Goal: Task Accomplishment & Management: Use online tool/utility

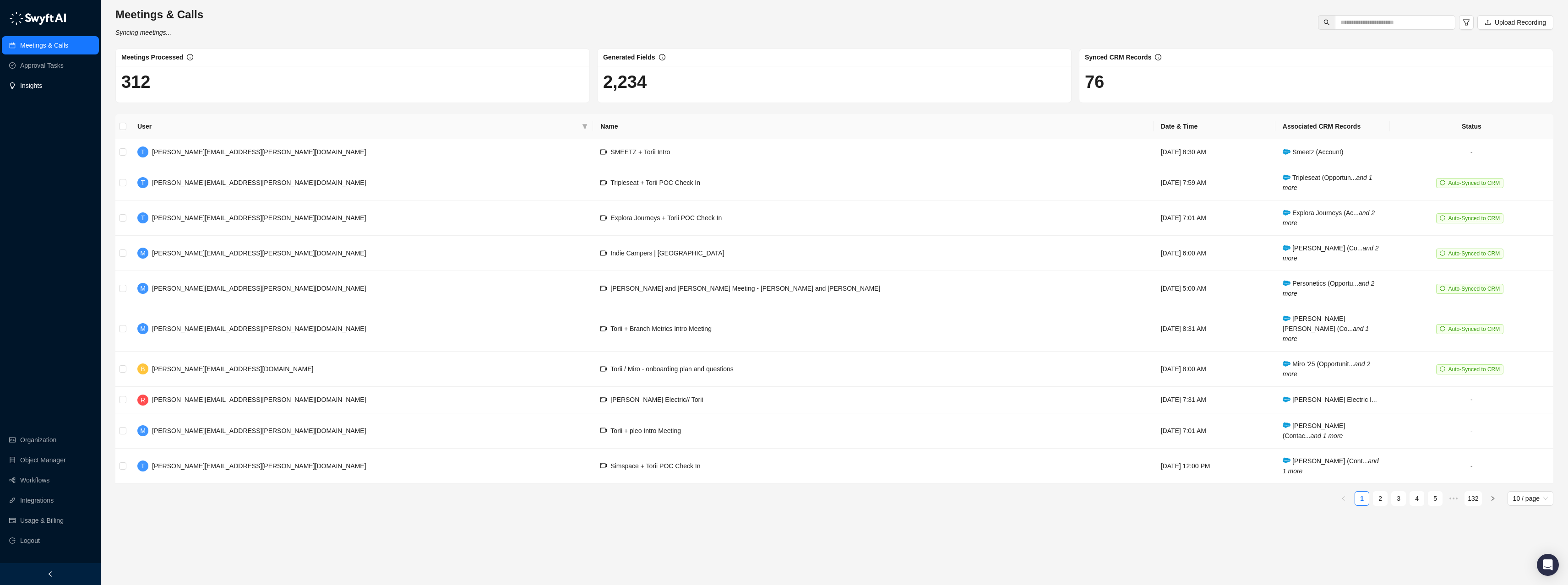
click at [33, 86] on link "Insights" at bounding box center [31, 85] width 22 height 18
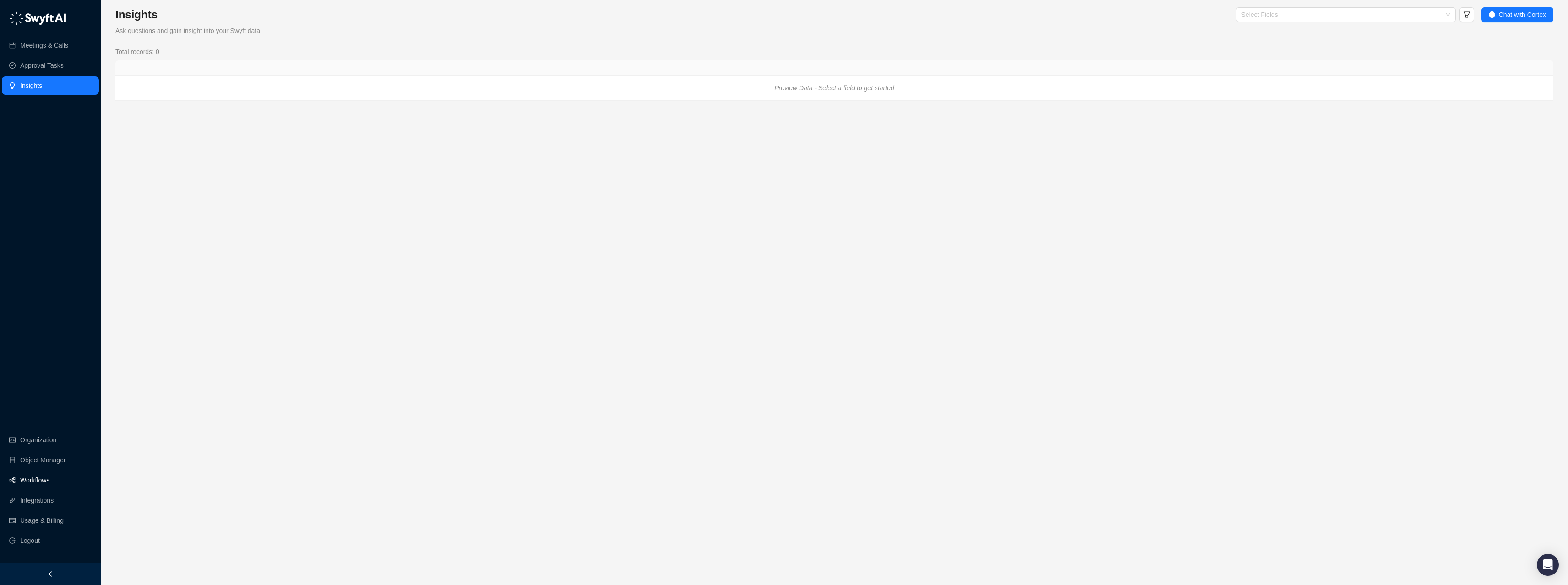
click at [43, 480] on link "Workflows" at bounding box center [35, 480] width 29 height 18
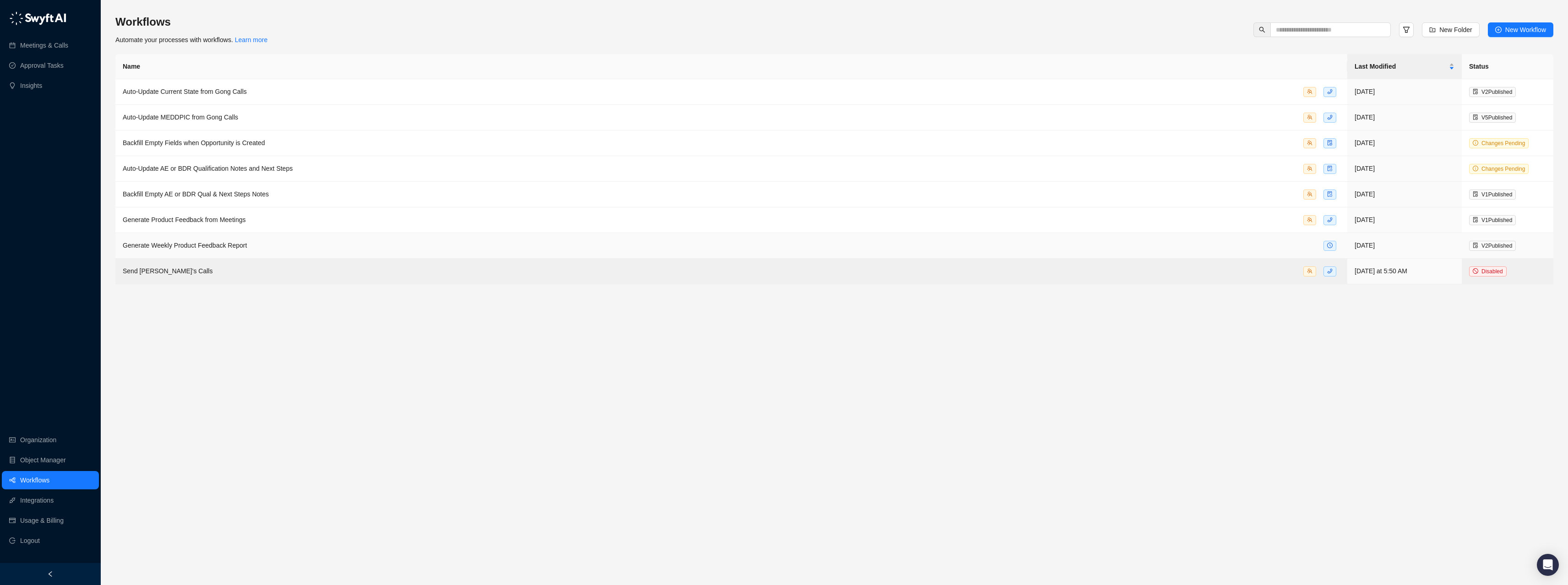
click at [223, 242] on span "Generate Weekly Product Feedback Report" at bounding box center [185, 245] width 124 height 8
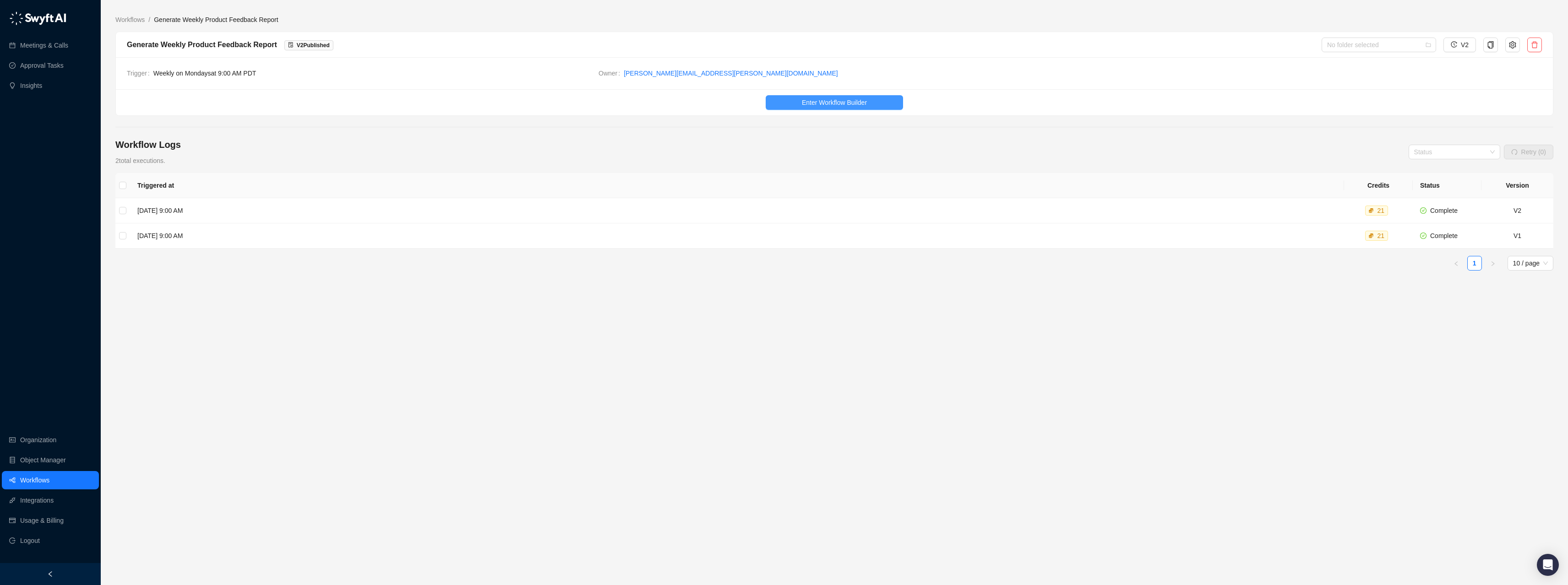
click at [814, 100] on span "Enter Workflow Builder" at bounding box center [834, 103] width 65 height 10
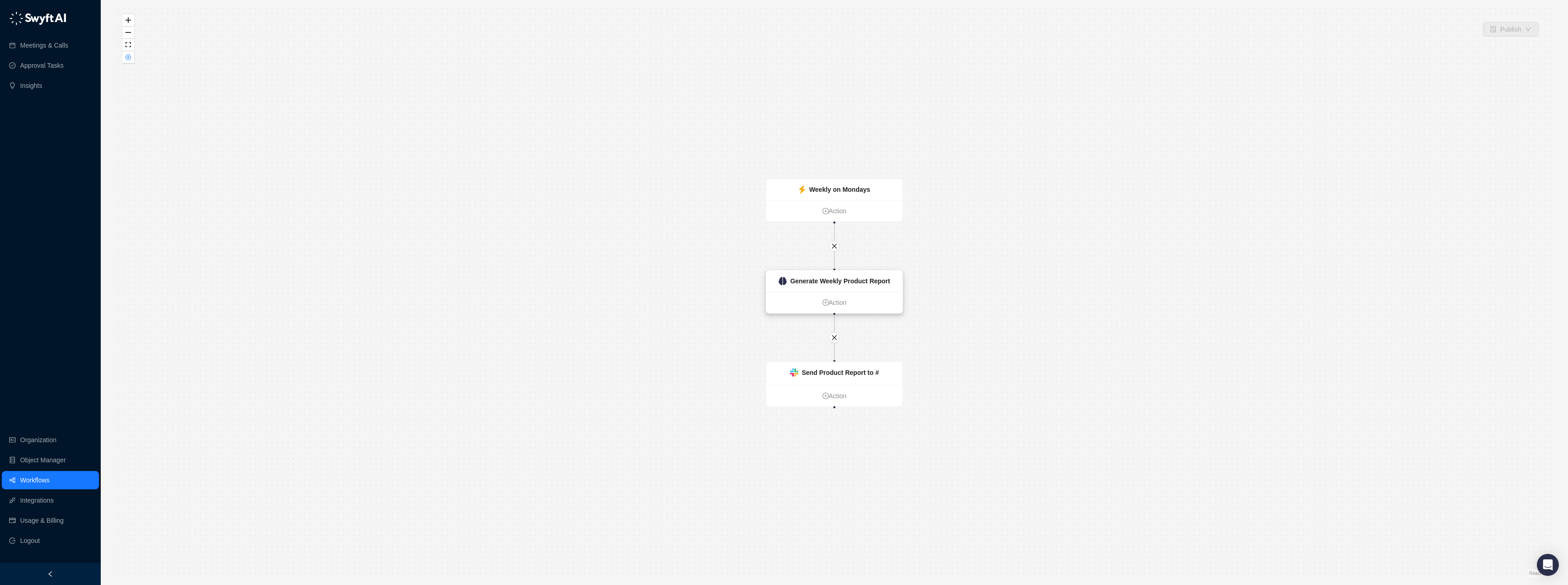
click at [820, 284] on strong "Generate Weekly Product Report" at bounding box center [840, 281] width 100 height 8
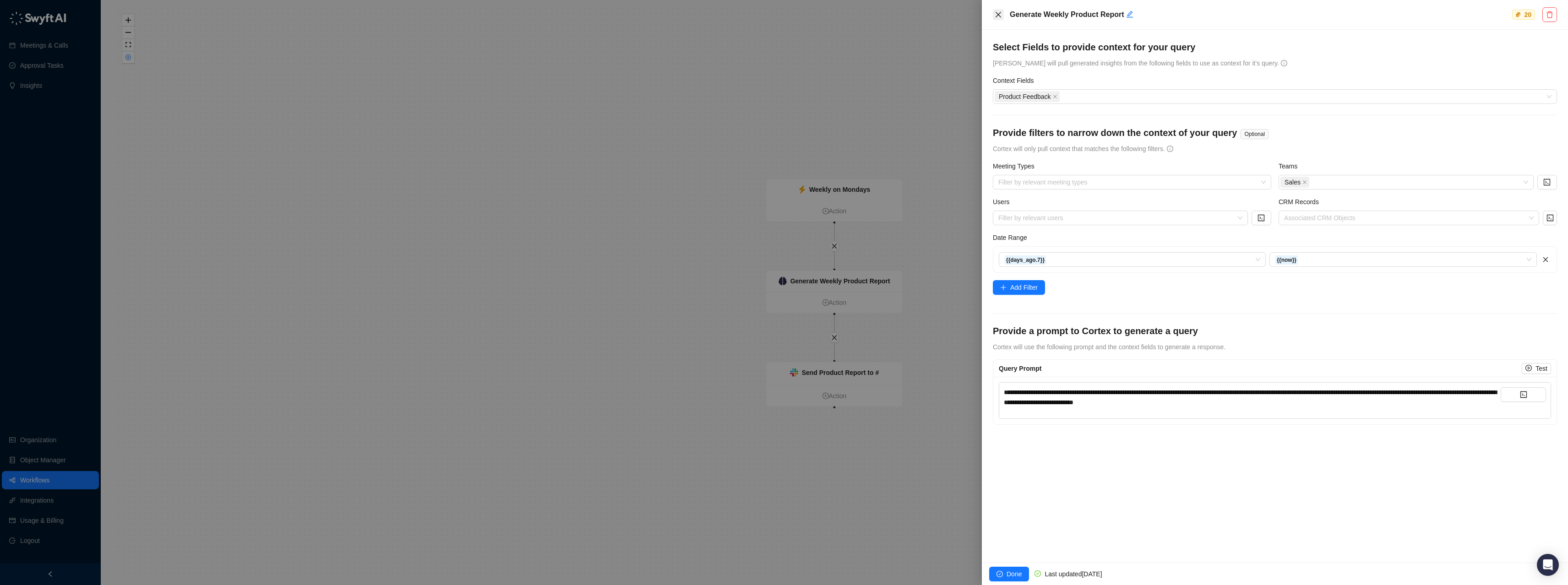
click at [995, 9] on button "Close" at bounding box center [998, 14] width 11 height 11
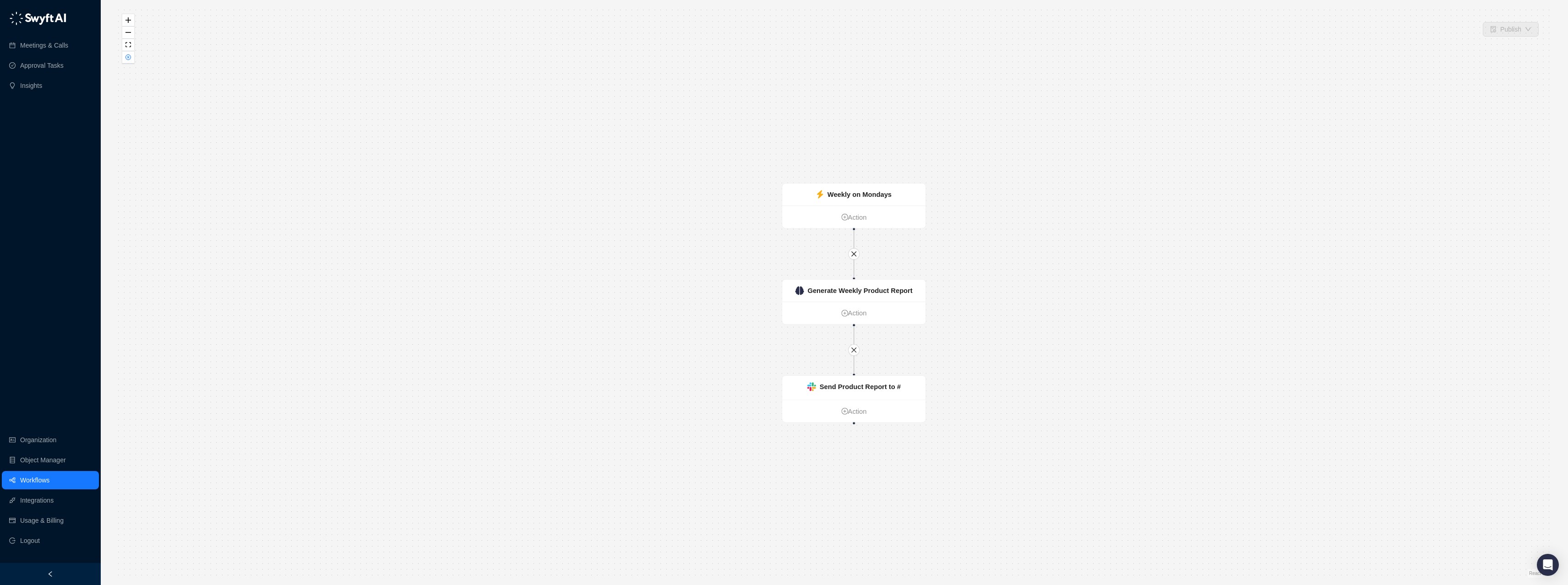
click at [26, 477] on link "Workflows" at bounding box center [35, 480] width 29 height 18
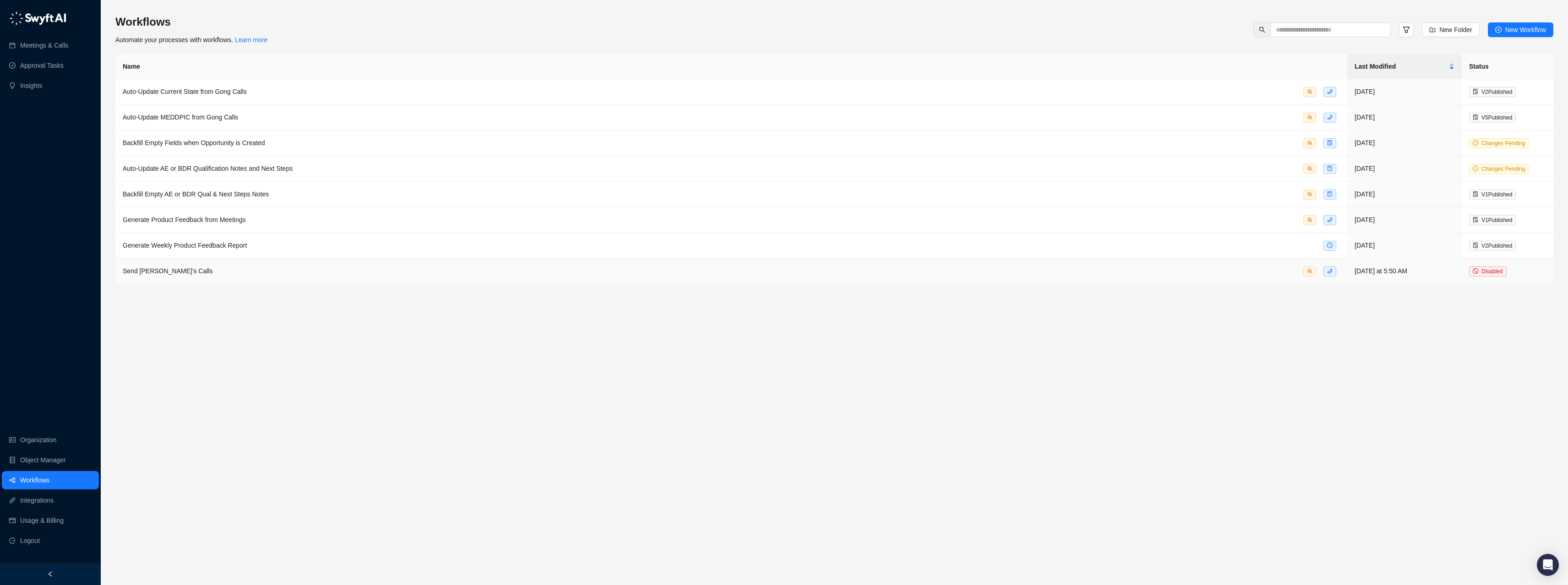
click at [163, 275] on div "Send [PERSON_NAME]'s Calls" at bounding box center [168, 271] width 90 height 10
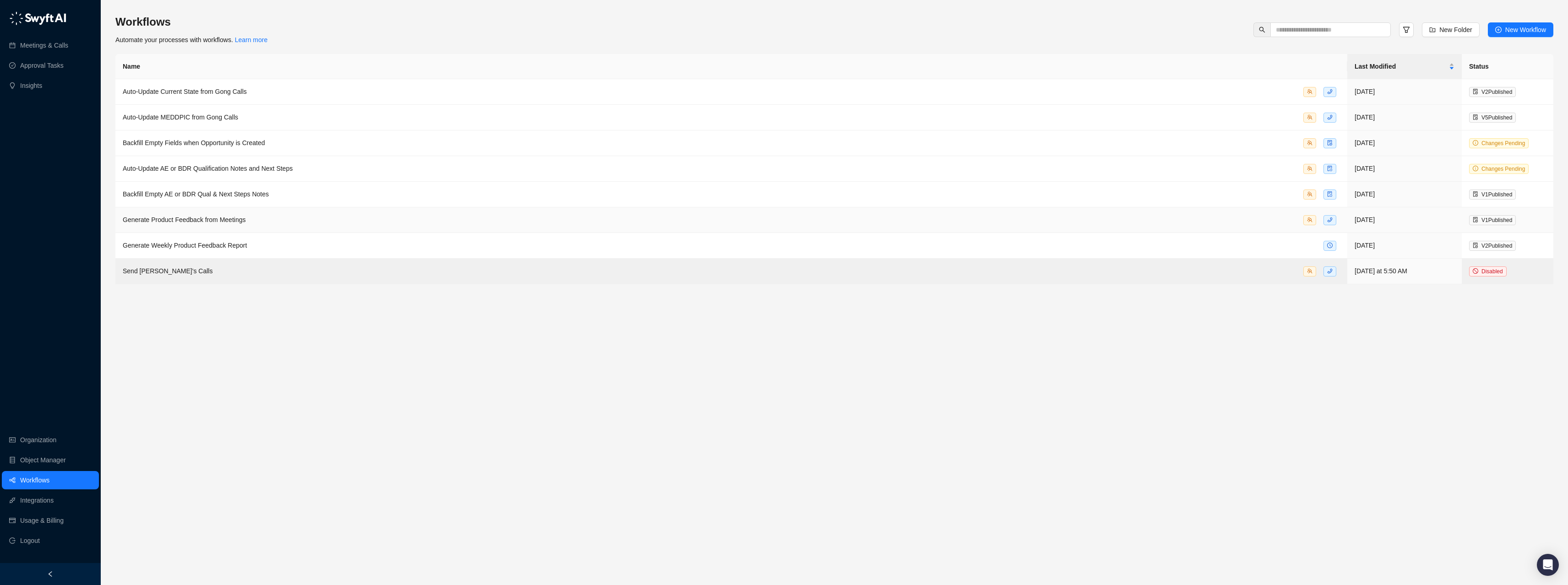
click at [200, 223] on span "Generate Product Feedback from Meetings" at bounding box center [184, 220] width 123 height 8
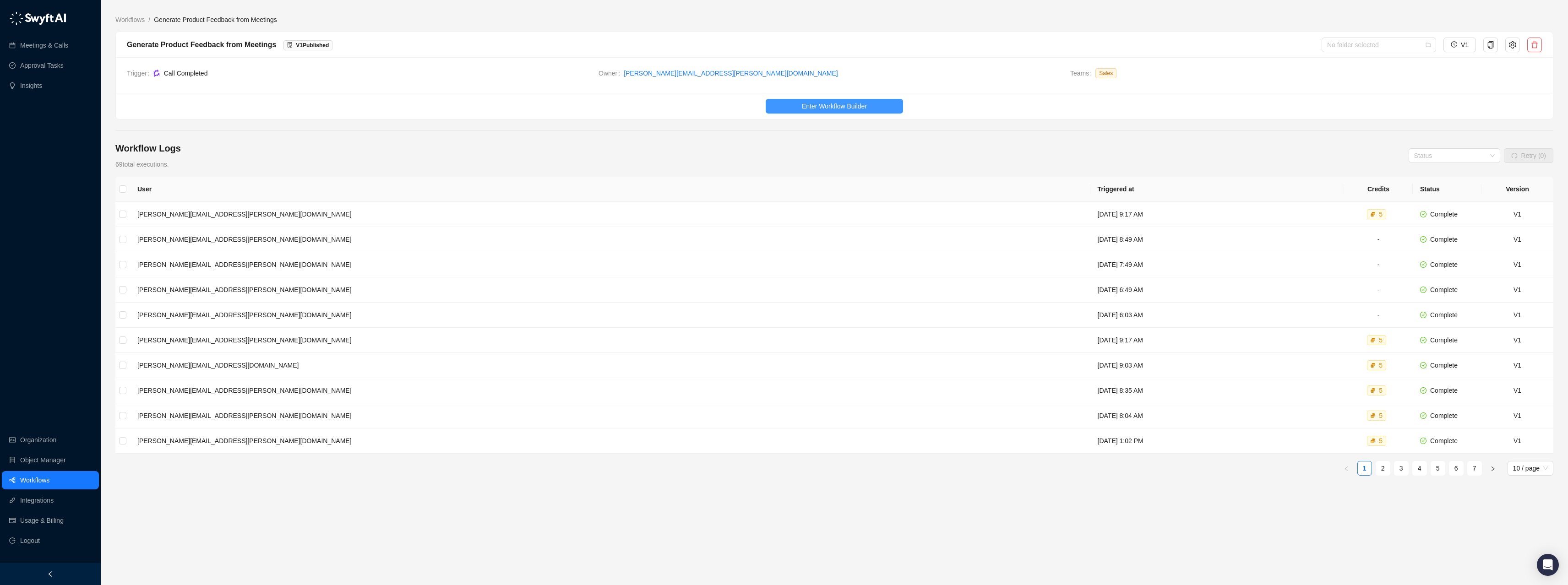
click at [788, 110] on button "Enter Workflow Builder" at bounding box center [834, 106] width 137 height 14
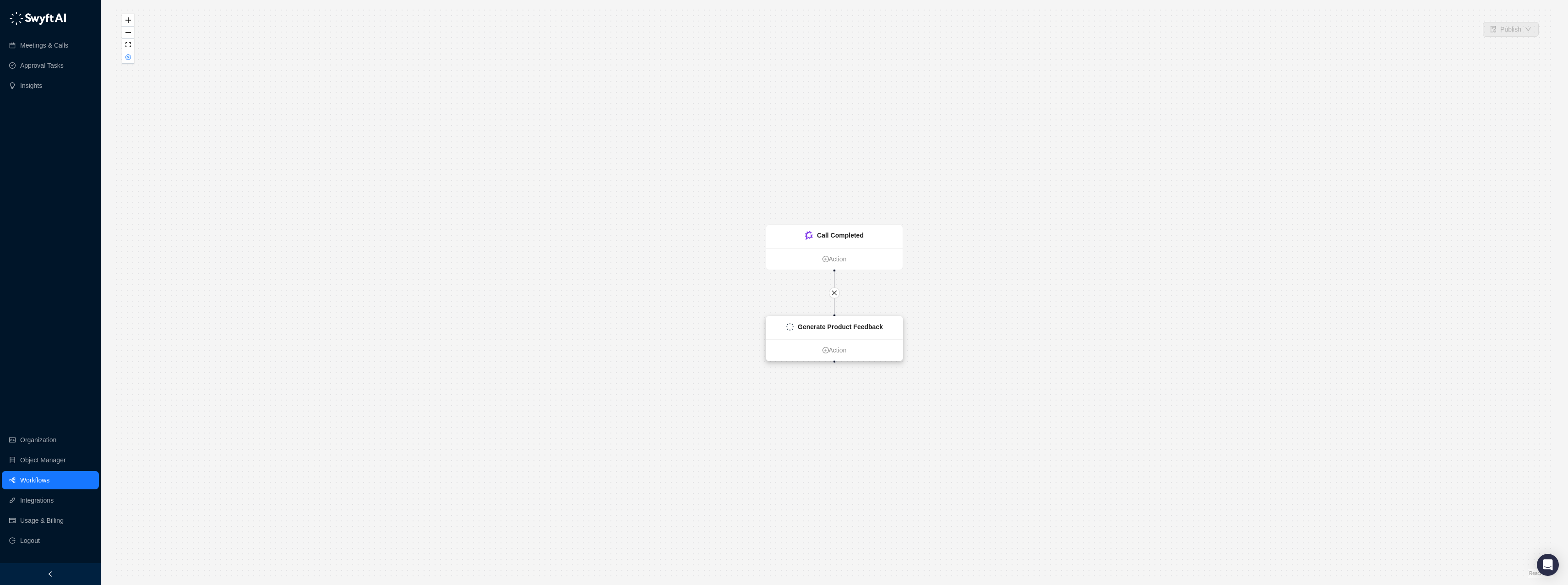
click at [837, 317] on div "Generate Product Feedback" at bounding box center [834, 328] width 136 height 23
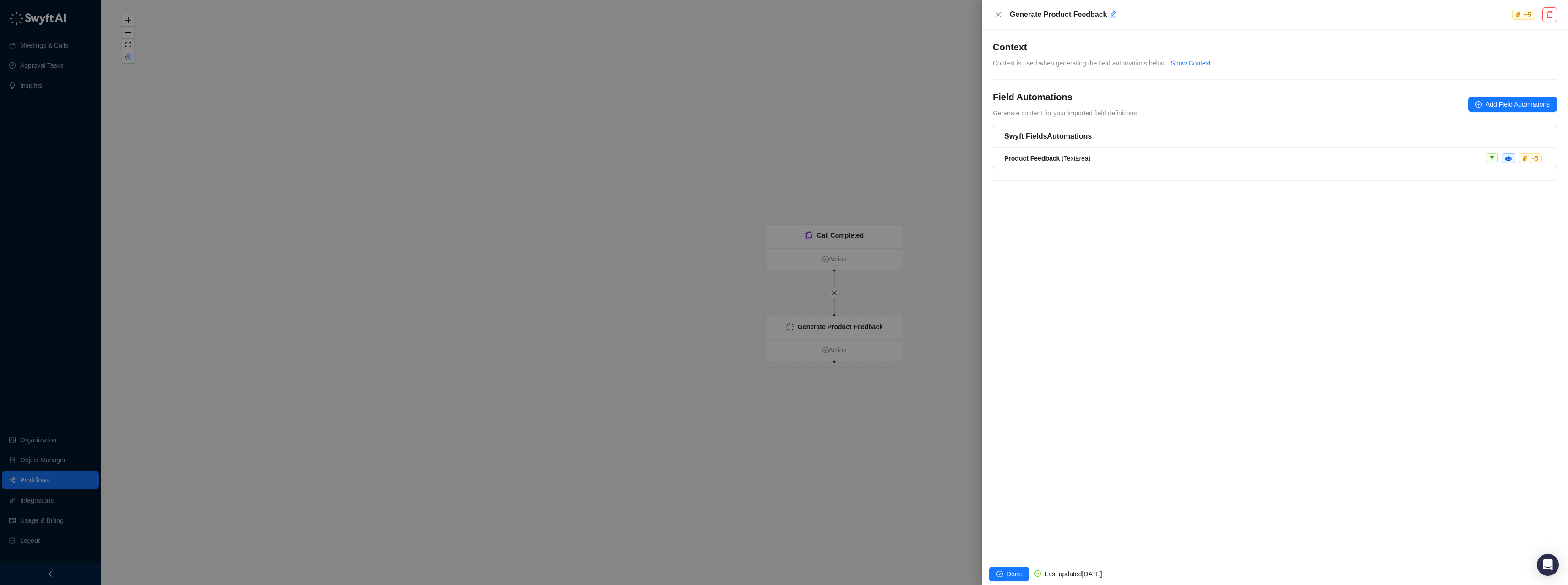
click at [1103, 142] on div "Swyft Fields Automations" at bounding box center [1275, 137] width 563 height 23
click at [1072, 136] on h5 "Swyft Fields Automations" at bounding box center [1275, 136] width 541 height 11
click at [1029, 161] on strong "Product Feedback" at bounding box center [1032, 158] width 56 height 8
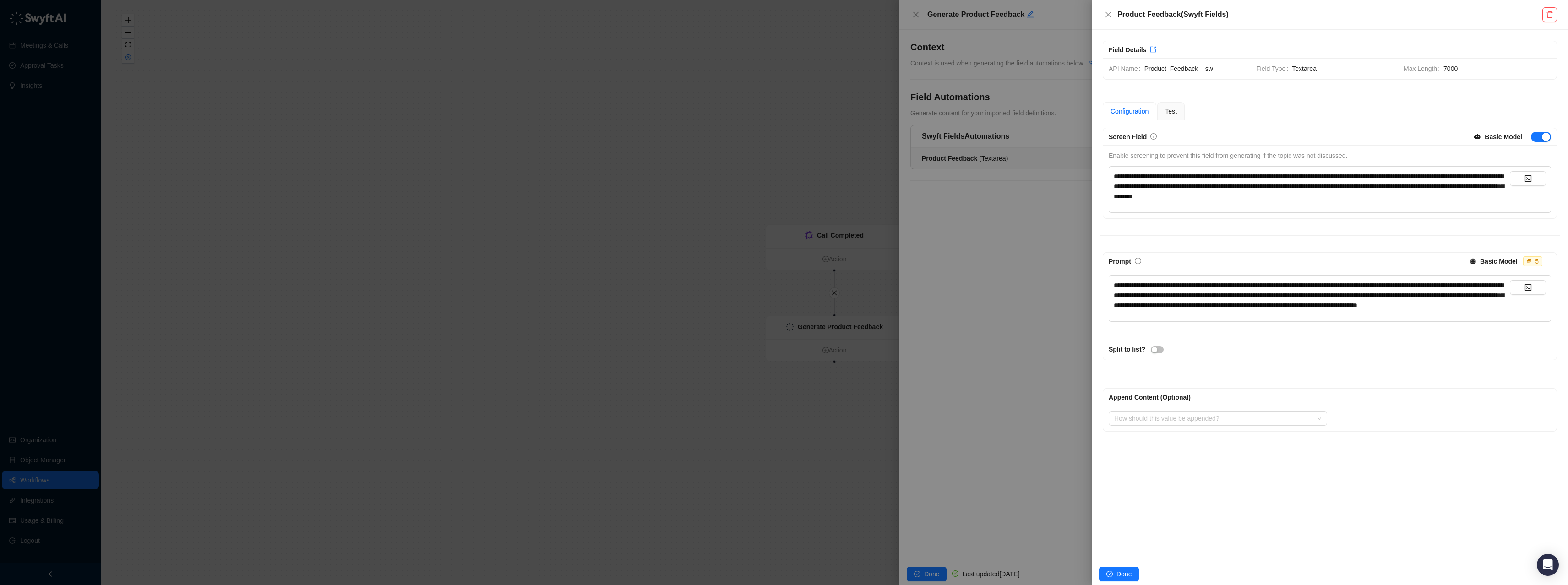
click at [1184, 298] on span "**********" at bounding box center [1309, 295] width 390 height 26
click at [45, 90] on div at bounding box center [784, 292] width 1568 height 585
